Goal: Complete application form

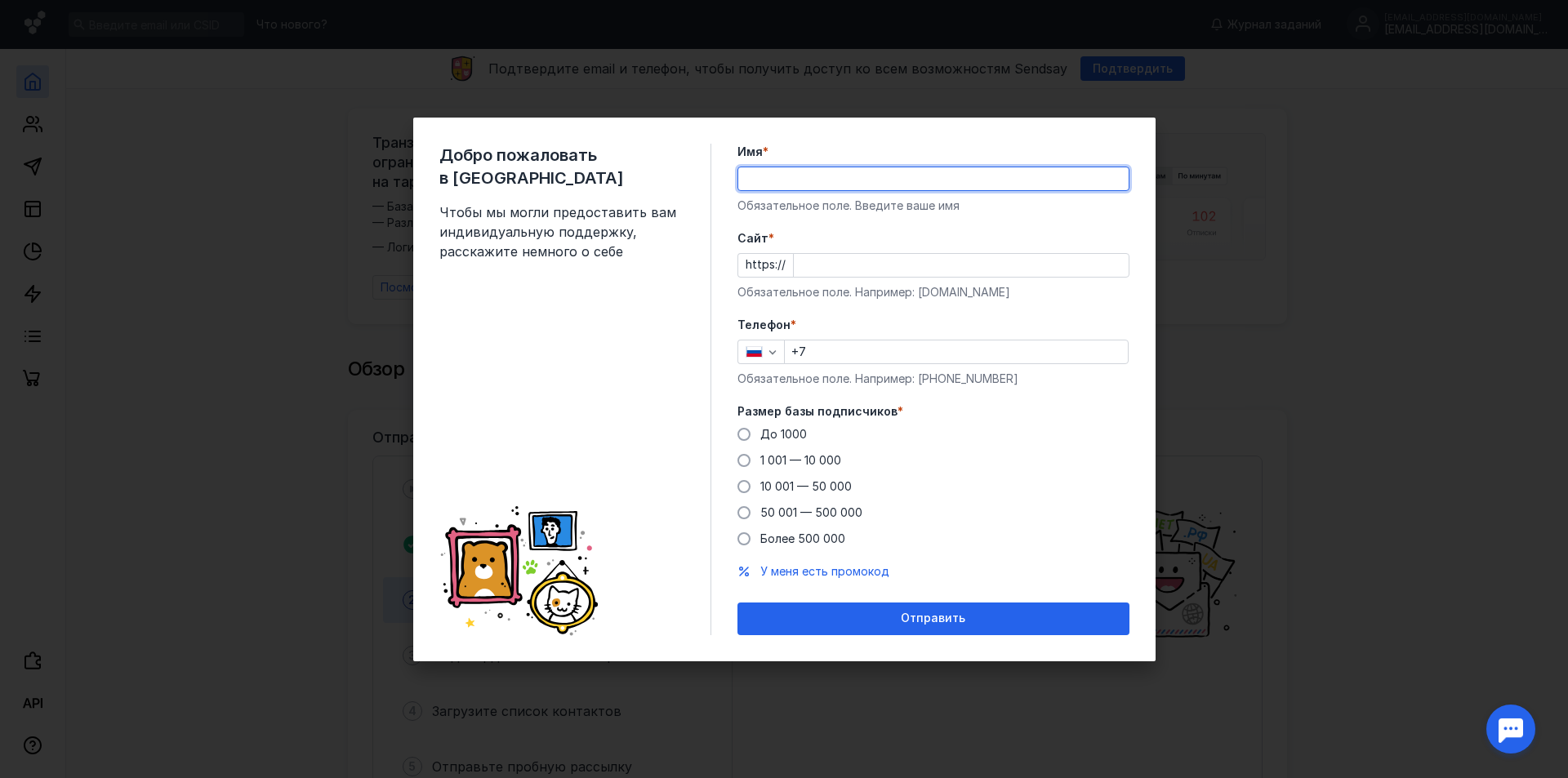
click at [850, 175] on input "Имя *" at bounding box center [933, 179] width 391 height 23
type input "[PERSON_NAME]"
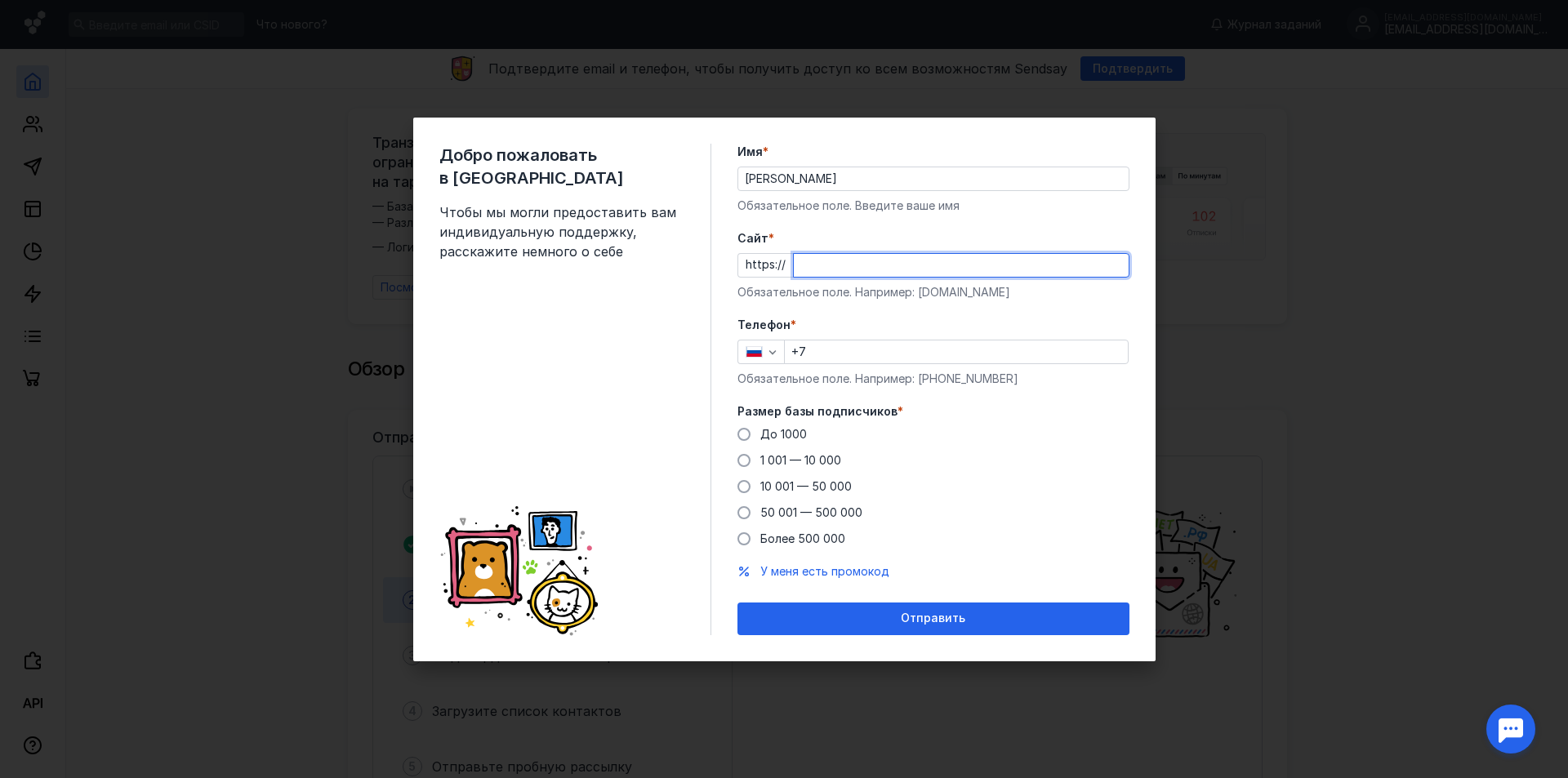
click at [843, 272] on input "Cайт *" at bounding box center [961, 266] width 335 height 23
type input "[DOMAIN_NAME]"
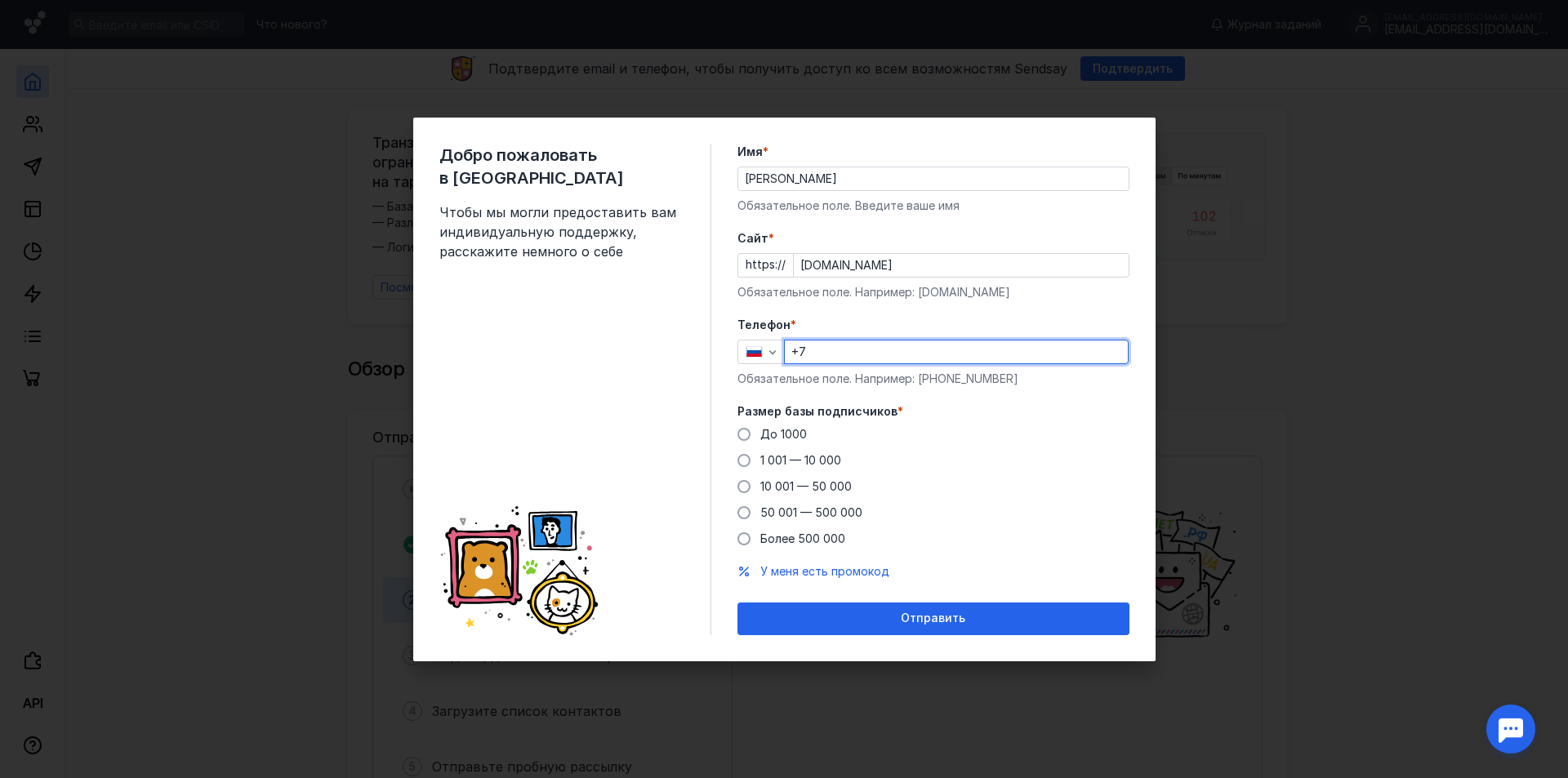
click at [873, 357] on input "+7" at bounding box center [956, 352] width 343 height 23
type input "[PHONE_NUMBER]"
click at [740, 460] on span at bounding box center [743, 460] width 13 height 13
click at [0, 0] on input "1 001 — 10 000" at bounding box center [0, 0] width 0 height 0
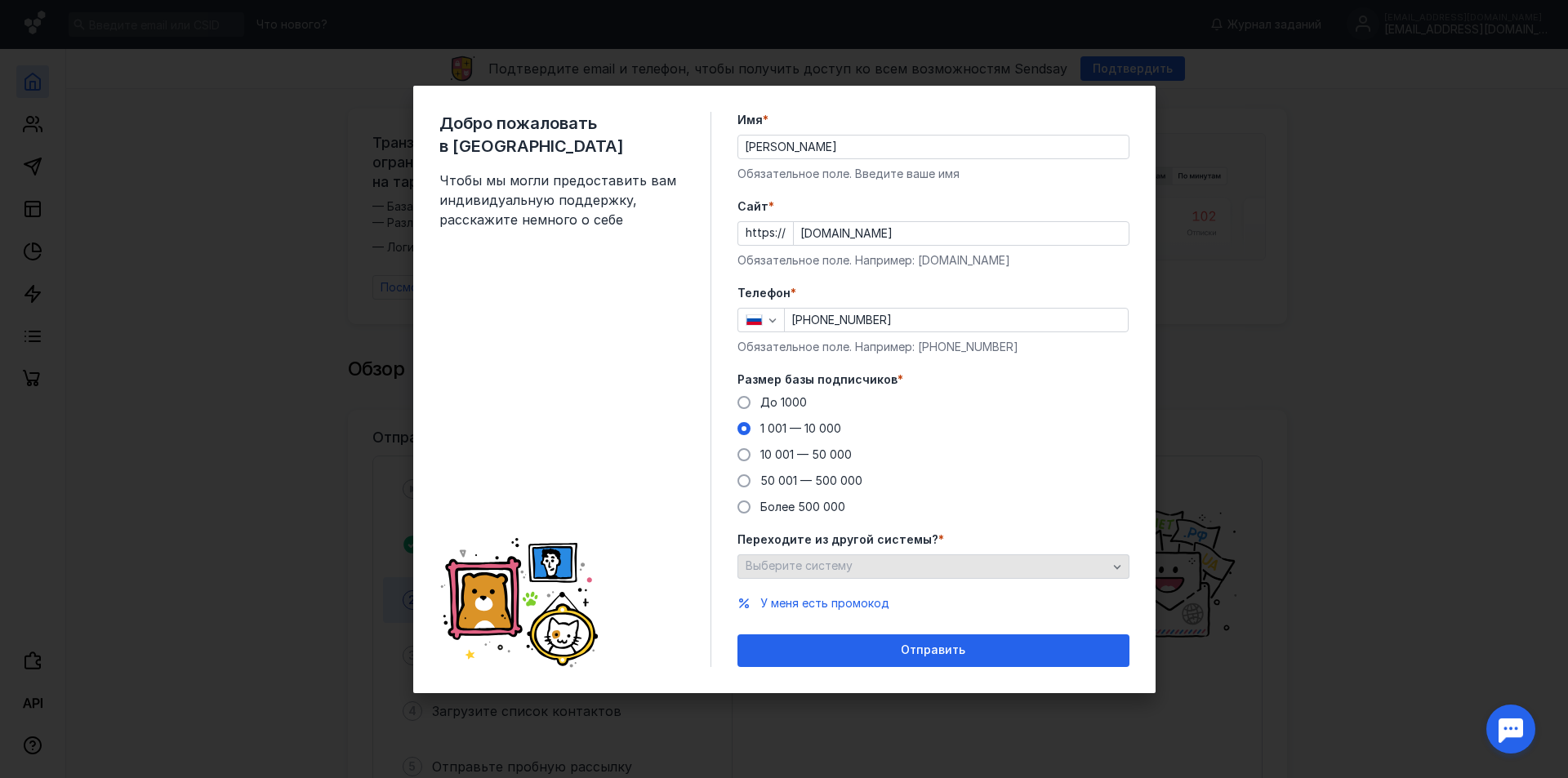
click at [1120, 563] on icon "button" at bounding box center [1117, 566] width 13 height 13
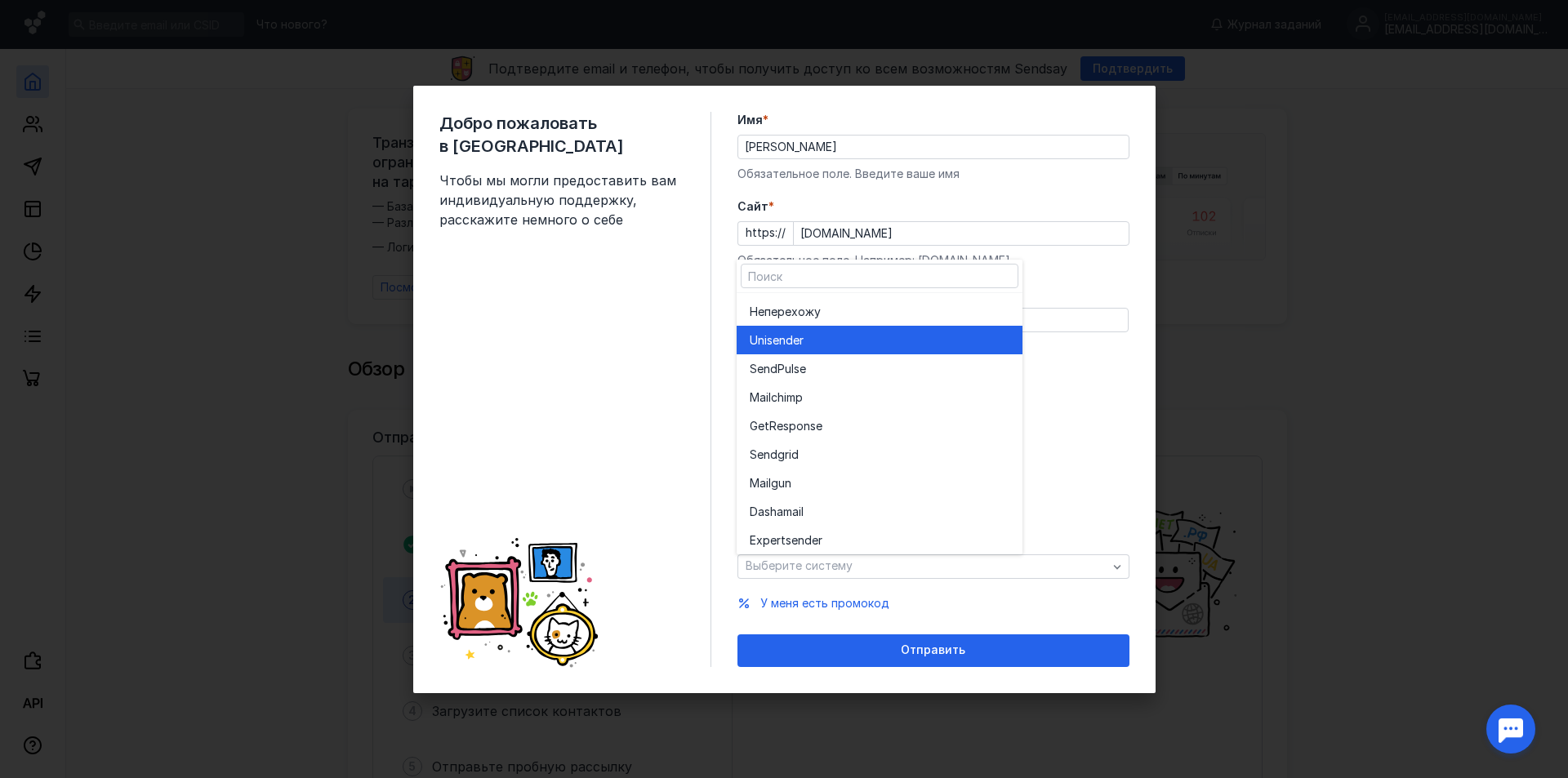
click at [912, 346] on div "Unisende r" at bounding box center [879, 340] width 260 height 16
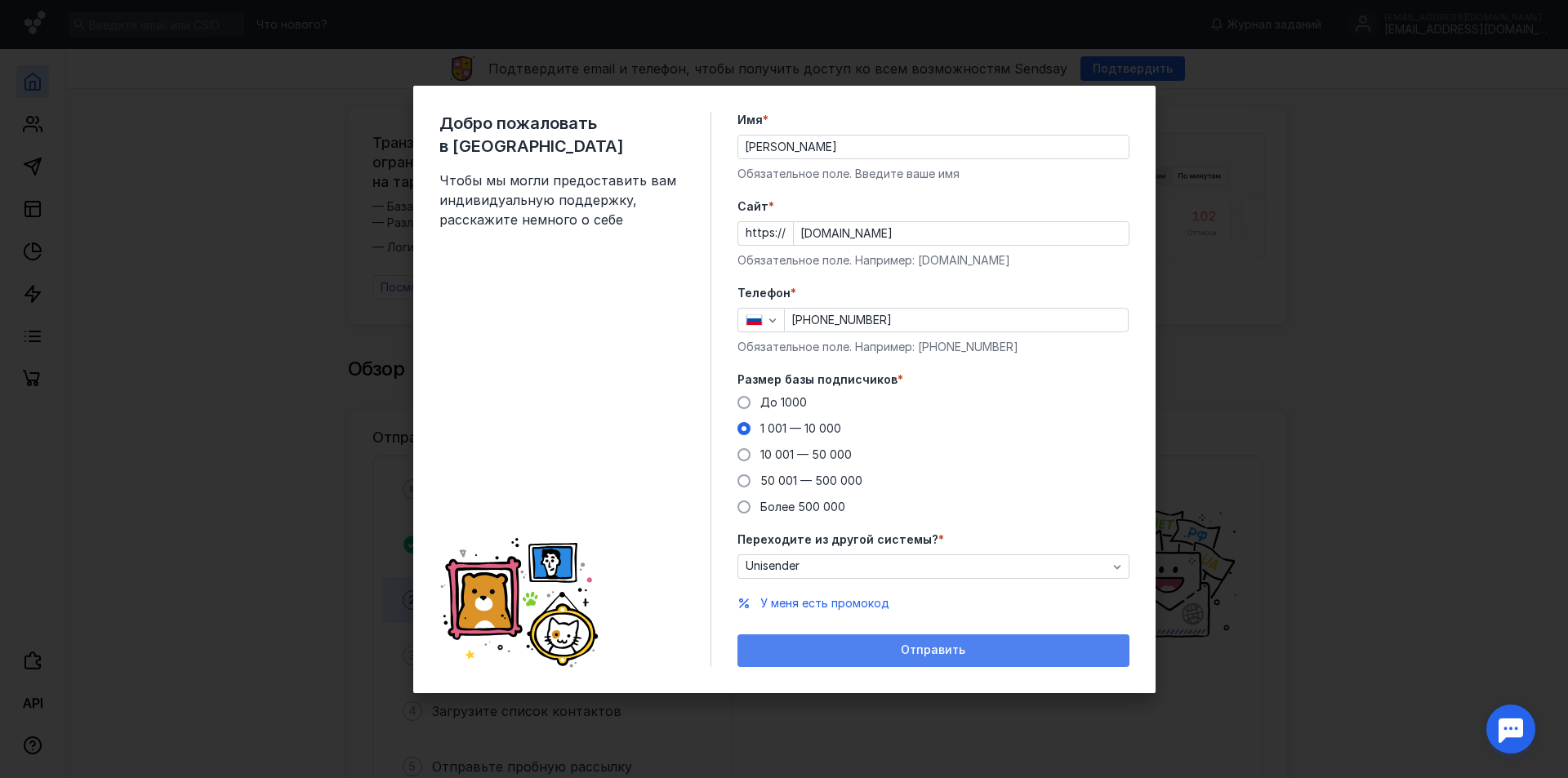
click at [923, 652] on span "Отправить" at bounding box center [933, 650] width 65 height 14
